Goal: Task Accomplishment & Management: Manage account settings

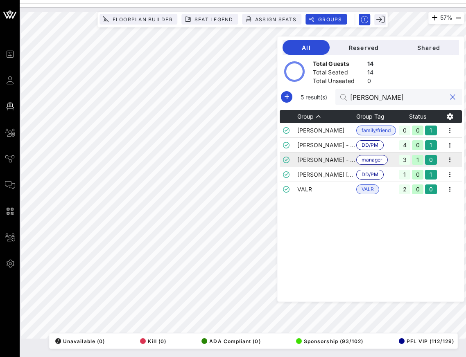
type input "[PERSON_NAME]"
click at [340, 161] on td "[PERSON_NAME] - Manager" at bounding box center [326, 160] width 59 height 15
click at [448, 159] on icon "button" at bounding box center [450, 160] width 10 height 10
click at [433, 169] on div "Edit" at bounding box center [439, 173] width 25 height 13
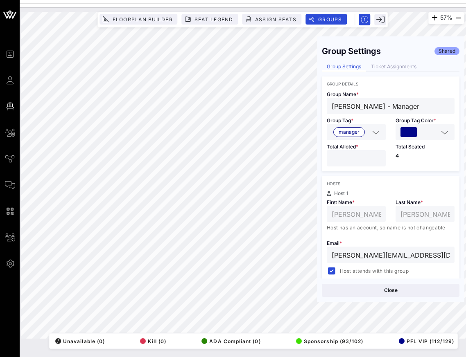
type input "*"
click at [378, 161] on input "*" at bounding box center [356, 158] width 49 height 11
click at [408, 286] on button "Save" at bounding box center [425, 290] width 67 height 13
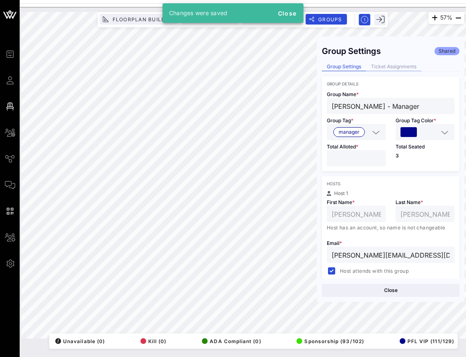
click at [406, 69] on div "Ticket Assignments" at bounding box center [393, 67] width 55 height 9
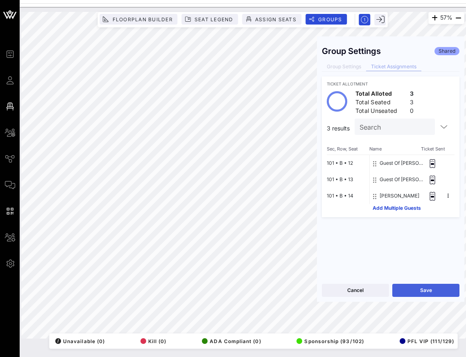
click at [424, 297] on button "Save" at bounding box center [425, 290] width 67 height 13
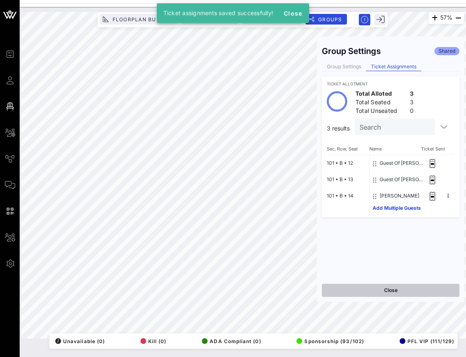
click at [406, 286] on button "Close" at bounding box center [391, 290] width 138 height 13
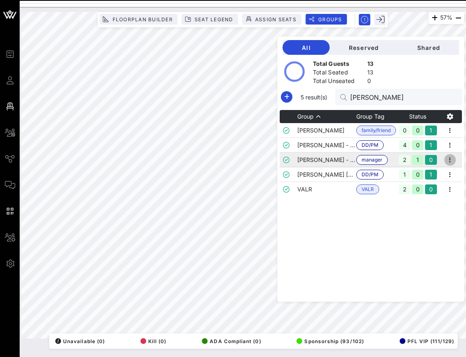
click at [449, 157] on icon "button" at bounding box center [450, 160] width 10 height 10
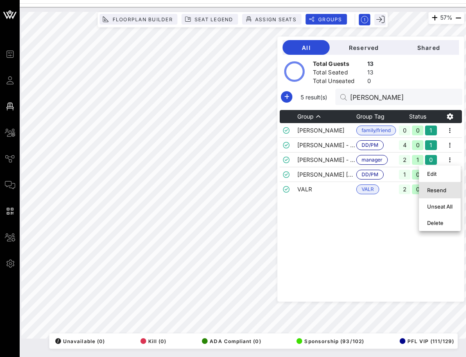
click at [436, 191] on div "Resend" at bounding box center [439, 190] width 25 height 7
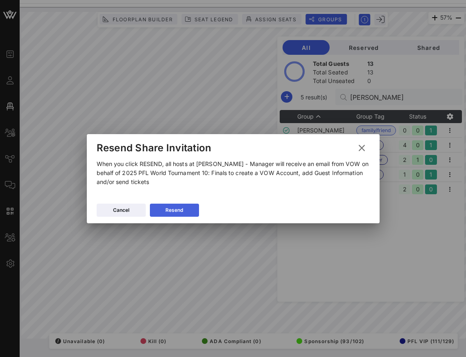
click at [163, 215] on button "Resend" at bounding box center [174, 210] width 49 height 13
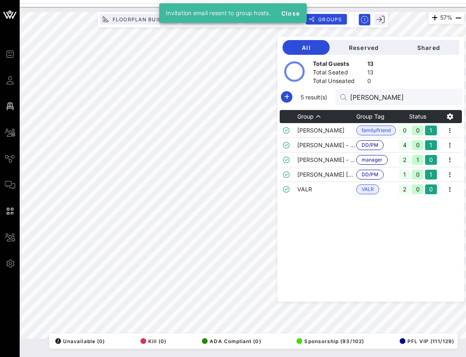
click at [101, 5] on div at bounding box center [243, 5] width 446 height 4
